Goal: Information Seeking & Learning: Learn about a topic

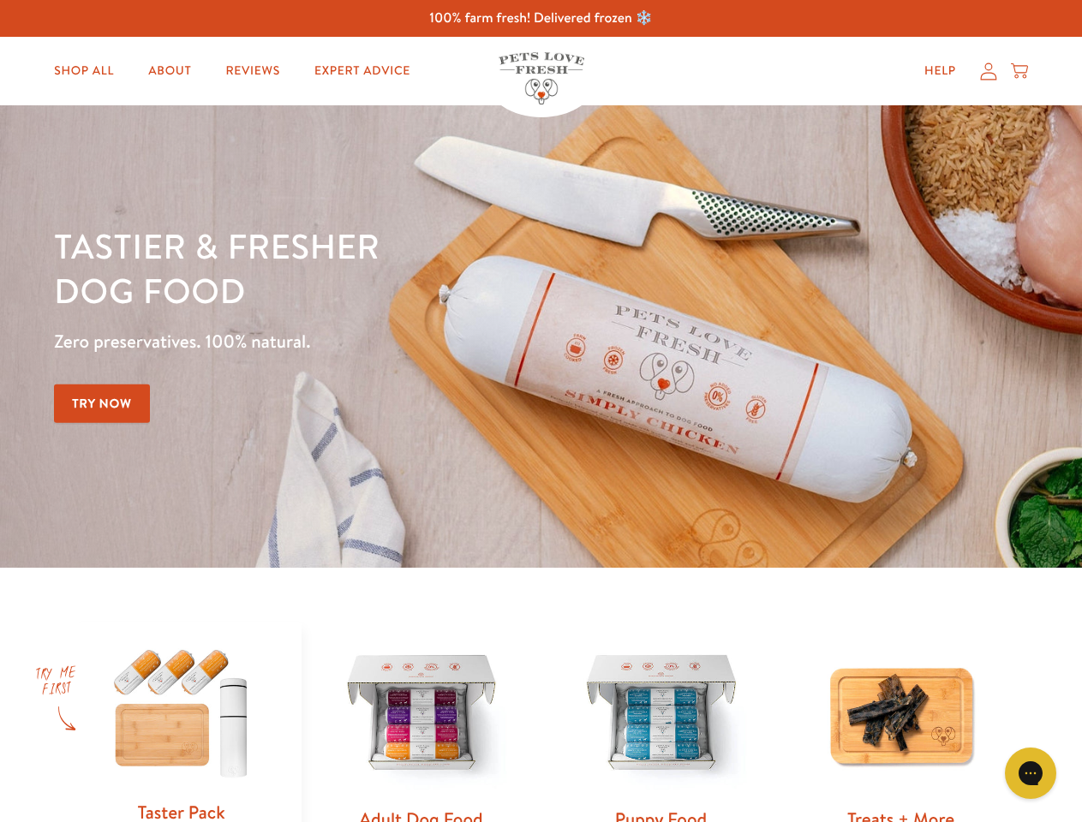
click at [540, 411] on div "Tastier & fresher dog food Zero preservatives. 100% natural. Try Now" at bounding box center [378, 337] width 649 height 226
click at [1030, 773] on icon "Gorgias live chat" at bounding box center [1030, 773] width 16 height 16
